Goal: Obtain resource: Download file/media

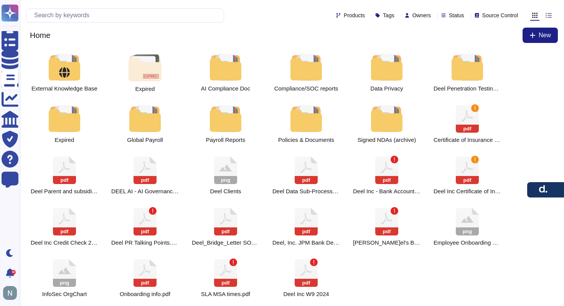
scroll to position [30, 0]
click at [144, 17] on input "text" at bounding box center [126, 15] width 193 height 13
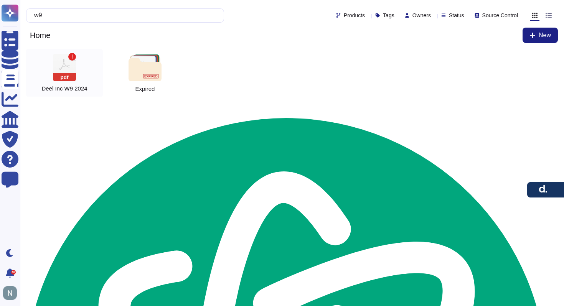
click at [75, 70] on icon at bounding box center [64, 68] width 23 height 28
type input "w9"
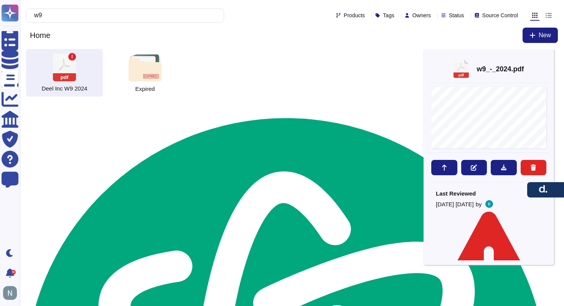
scroll to position [7, 0]
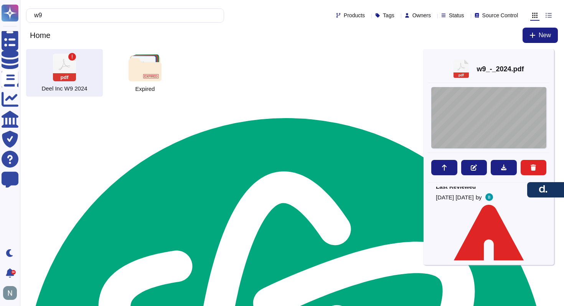
click at [467, 123] on div at bounding box center [488, 117] width 115 height 61
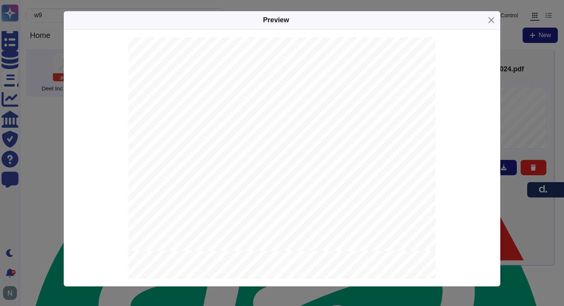
scroll to position [0, 0]
click at [488, 21] on button "Close" at bounding box center [491, 20] width 12 height 12
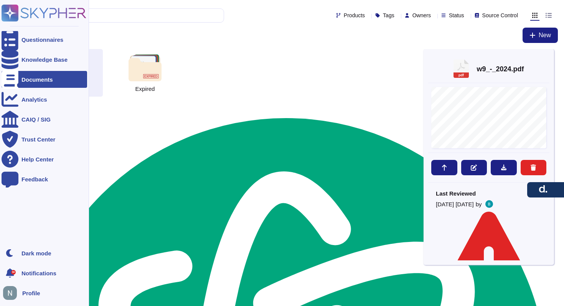
click at [44, 80] on div "Documents" at bounding box center [36, 80] width 31 height 6
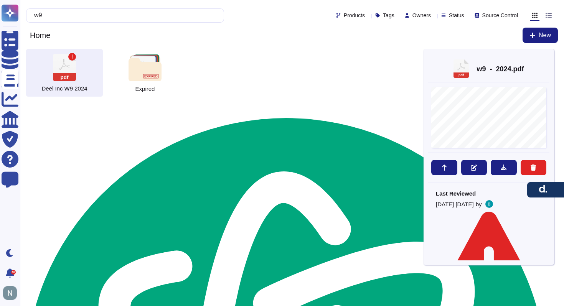
click at [82, 64] on div "pdf[PERSON_NAME]l Inc W9 2024" at bounding box center [64, 73] width 77 height 48
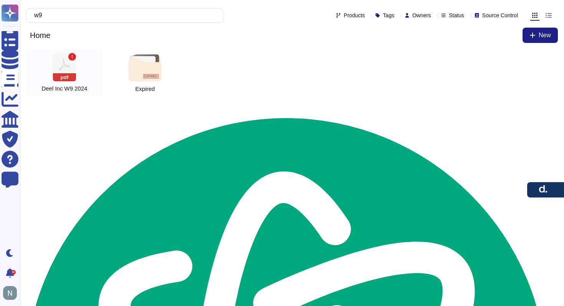
click at [66, 64] on icon at bounding box center [64, 68] width 23 height 28
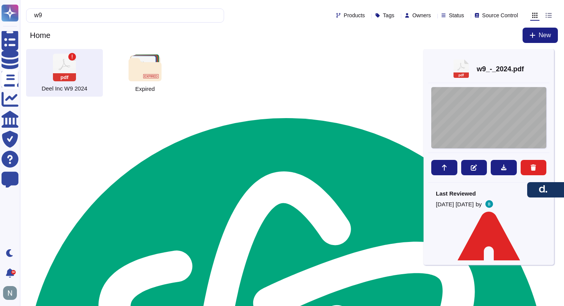
click at [479, 107] on div at bounding box center [488, 117] width 115 height 61
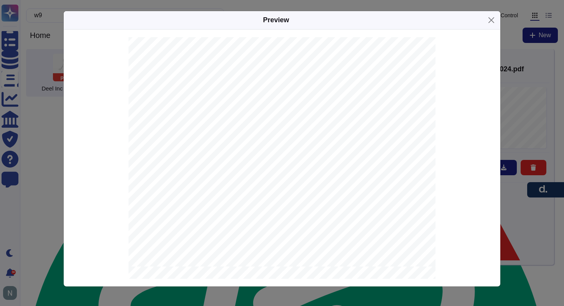
scroll to position [13, 0]
click at [490, 20] on button "Close" at bounding box center [491, 20] width 12 height 12
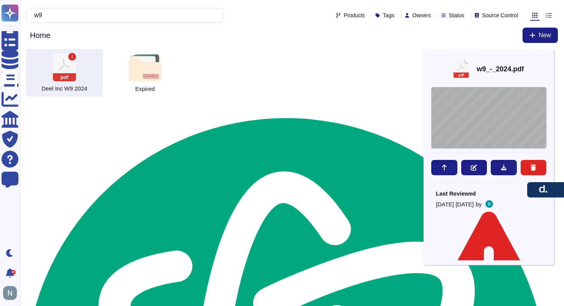
click at [466, 105] on div at bounding box center [488, 117] width 115 height 61
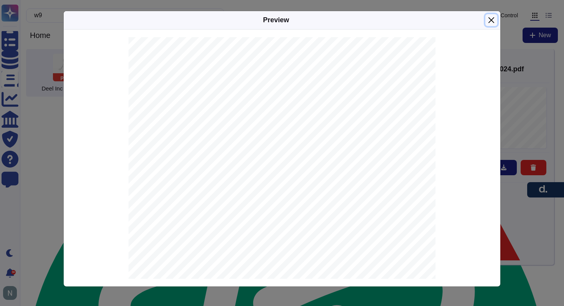
click at [493, 19] on button "Close" at bounding box center [491, 20] width 12 height 12
